Goal: Transaction & Acquisition: Share content

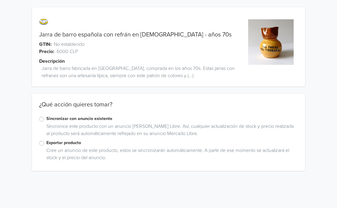
click at [46, 144] on label "Exportar producto" at bounding box center [172, 142] width 252 height 7
click at [0, 0] on input "Exportar producto" at bounding box center [0, 0] width 0 height 0
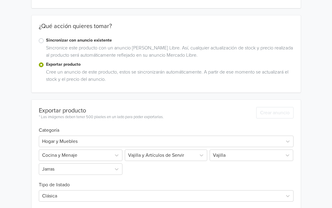
scroll to position [90, 0]
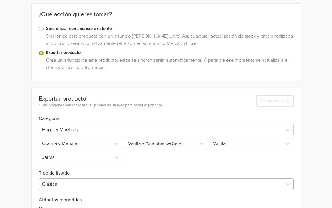
click at [107, 186] on div "Clásica" at bounding box center [166, 183] width 255 height 11
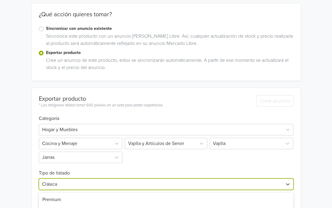
scroll to position [163, 0]
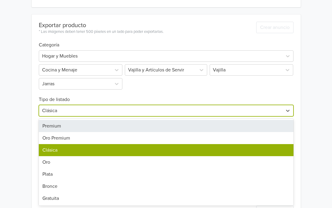
click at [80, 128] on div "Premium" at bounding box center [166, 126] width 255 height 12
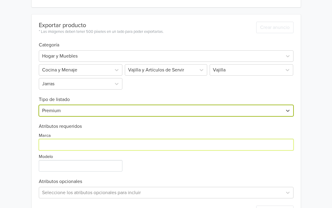
click at [80, 144] on input "Marca" at bounding box center [166, 144] width 255 height 11
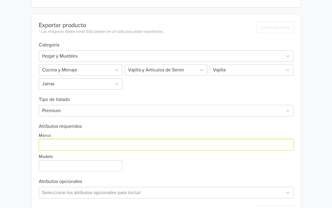
click at [95, 145] on input "Marca" at bounding box center [166, 144] width 255 height 11
type input "Hecho en [GEOGRAPHIC_DATA]"
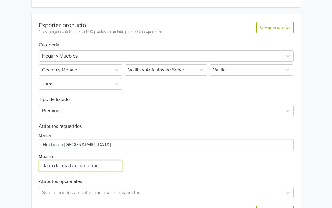
scroll to position [187, 0]
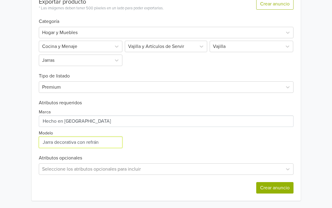
type input "Jarra decorativa con refrán"
click at [285, 187] on button "Crear anuncio" at bounding box center [274, 187] width 37 height 11
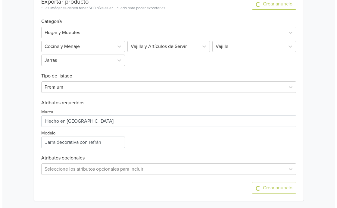
scroll to position [0, 0]
